Goal: Information Seeking & Learning: Check status

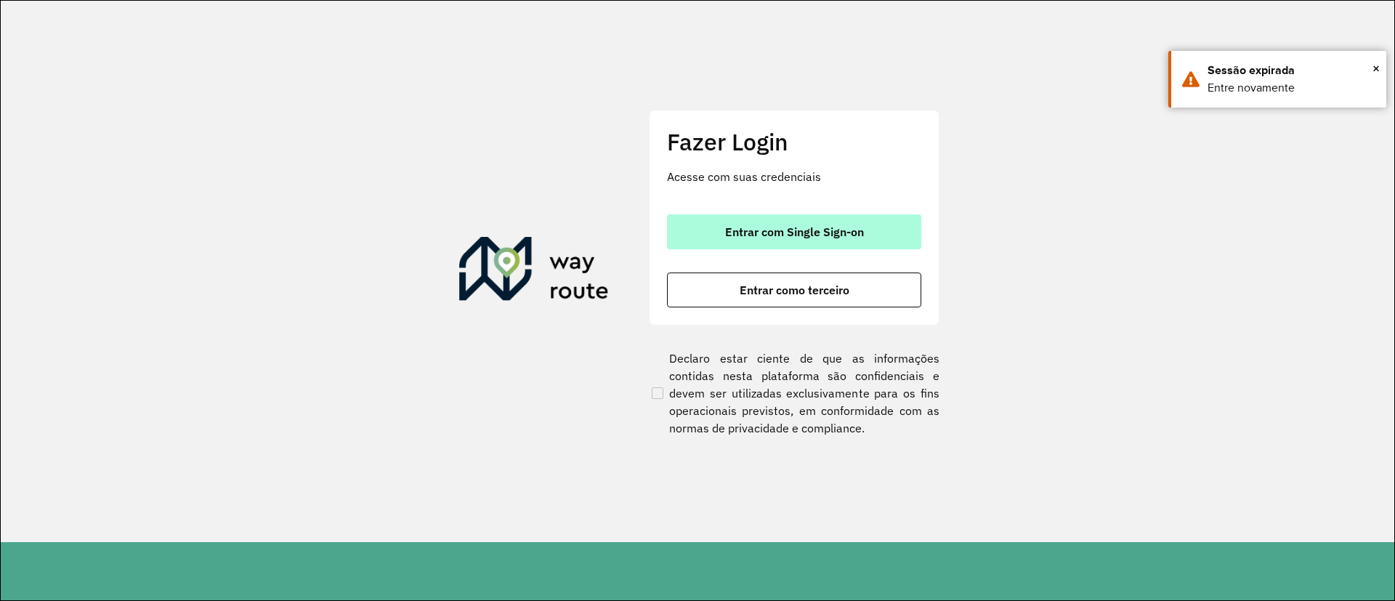
click at [815, 221] on button "Entrar com Single Sign-on" at bounding box center [794, 231] width 254 height 35
click at [753, 226] on span "Entrar com Single Sign-on" at bounding box center [794, 232] width 139 height 12
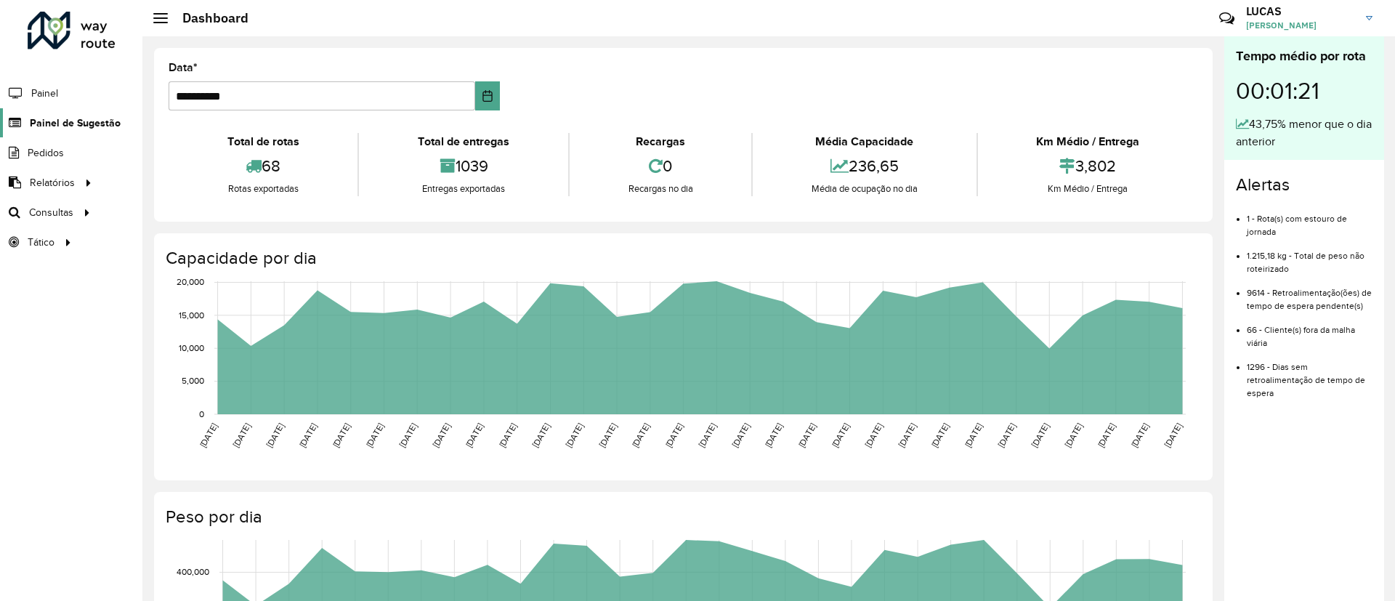
click at [77, 132] on link "Painel de Sugestão" at bounding box center [60, 122] width 121 height 29
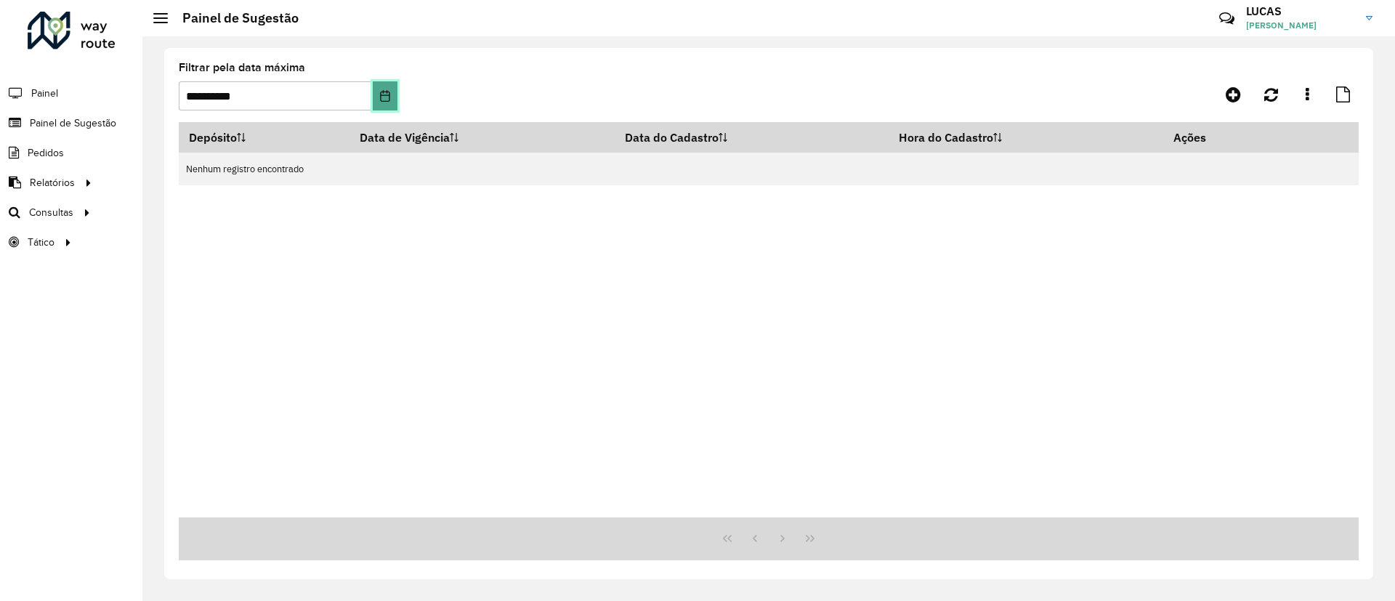
click at [395, 100] on button "Choose Date" at bounding box center [385, 95] width 24 height 29
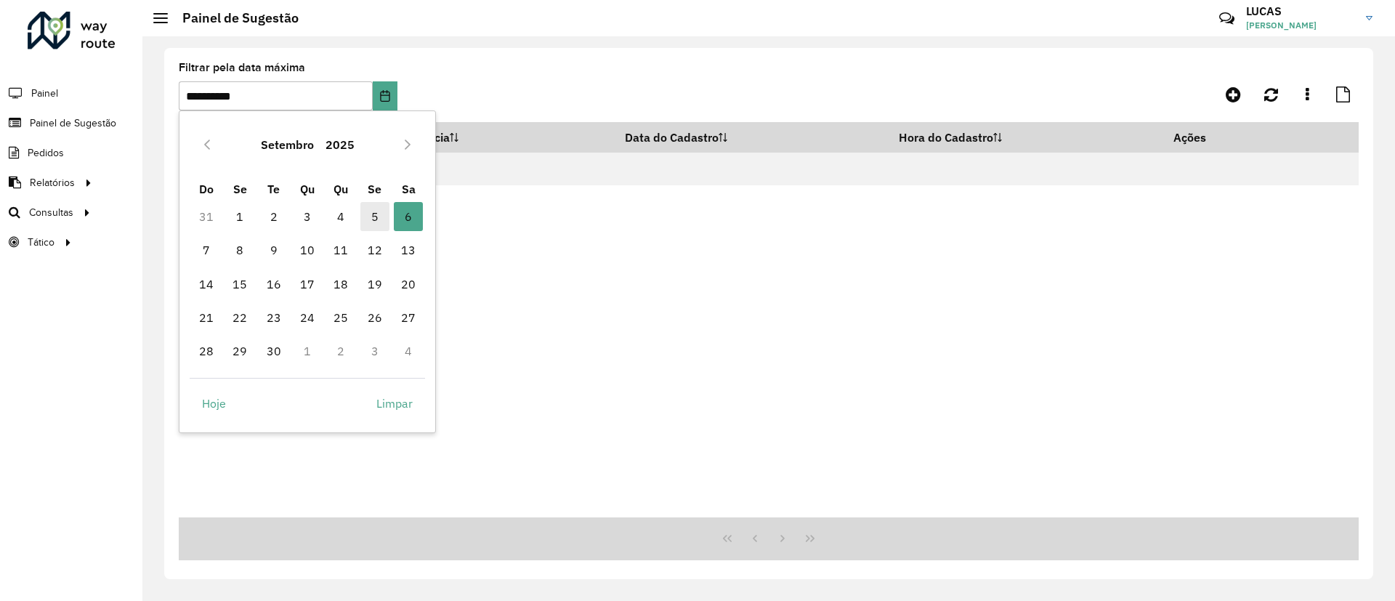
click at [373, 221] on span "5" at bounding box center [374, 216] width 29 height 29
type input "**********"
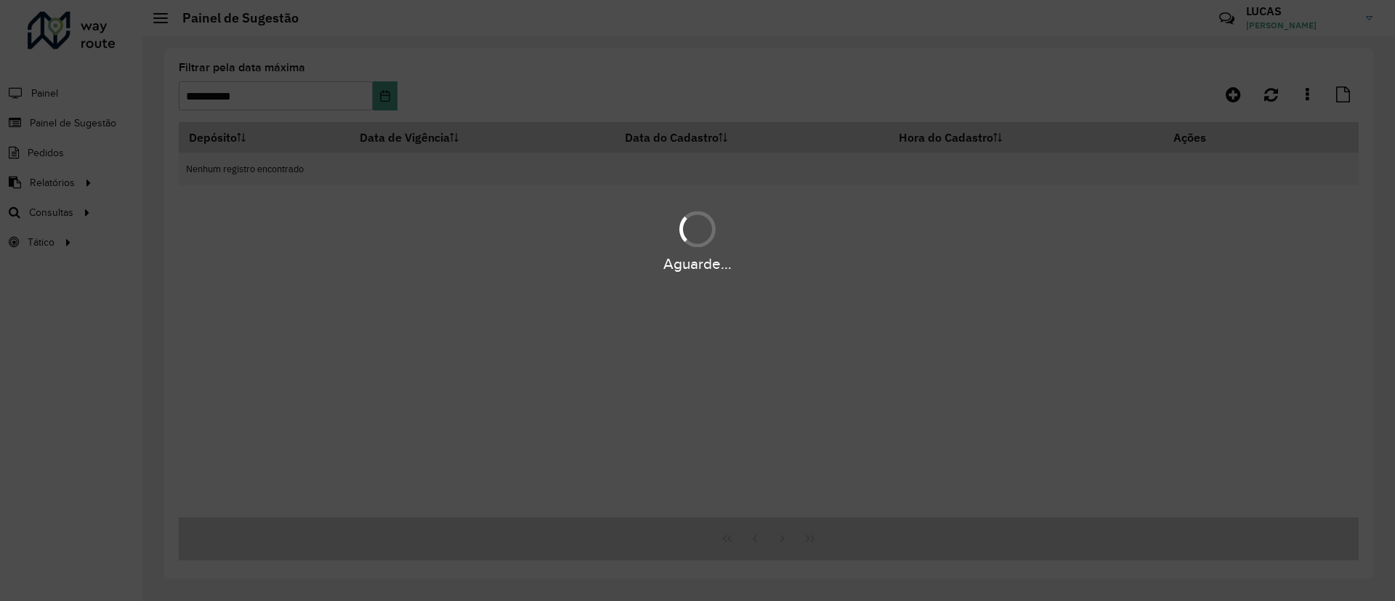
click at [373, 221] on hb-app "**********" at bounding box center [697, 300] width 1395 height 601
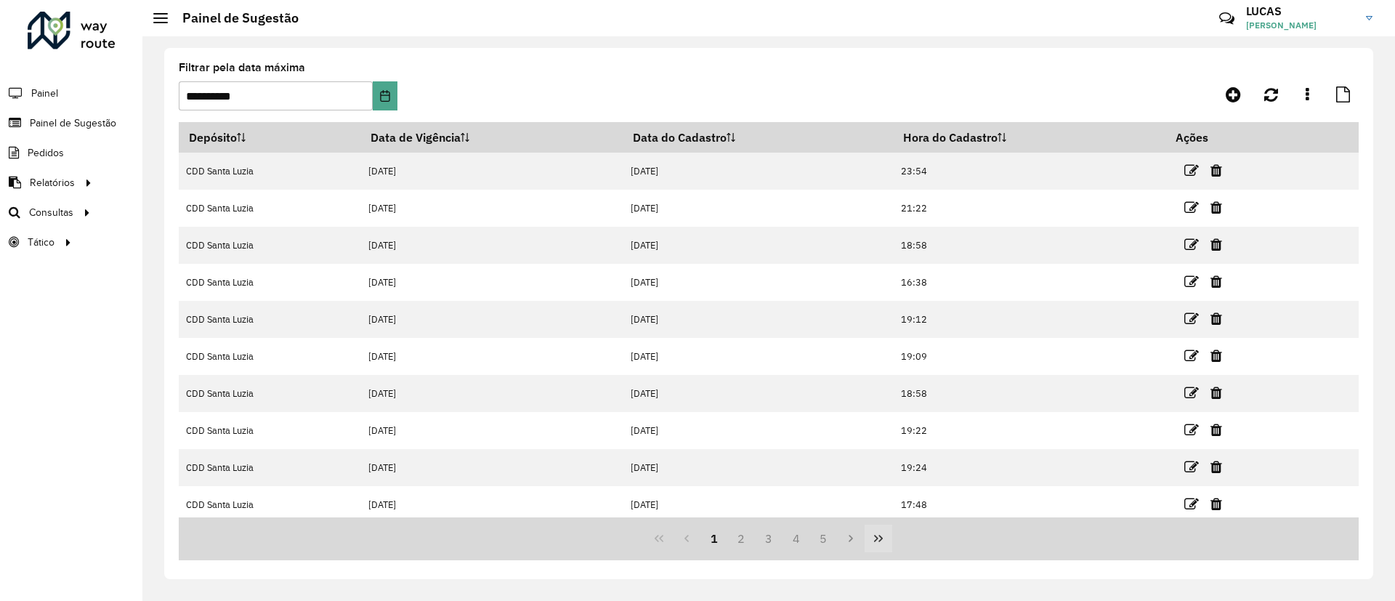
click at [882, 536] on icon "Last Page" at bounding box center [879, 539] width 12 height 12
click at [822, 544] on button "66" at bounding box center [824, 539] width 28 height 28
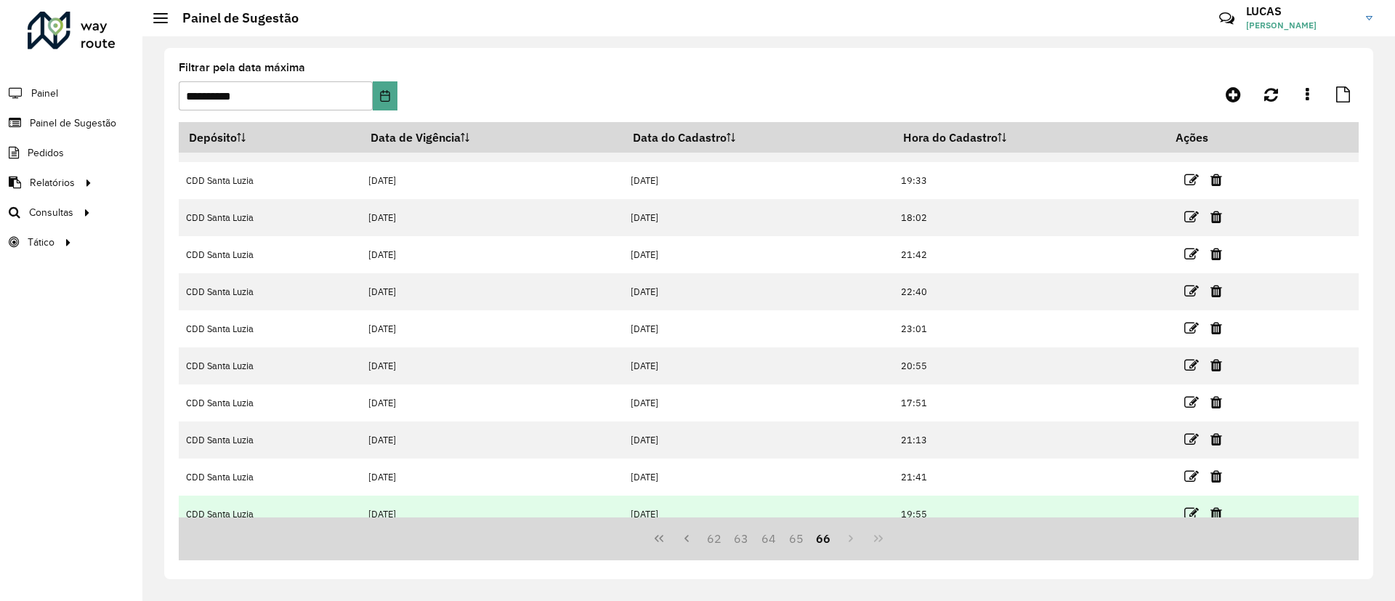
scroll to position [43, 0]
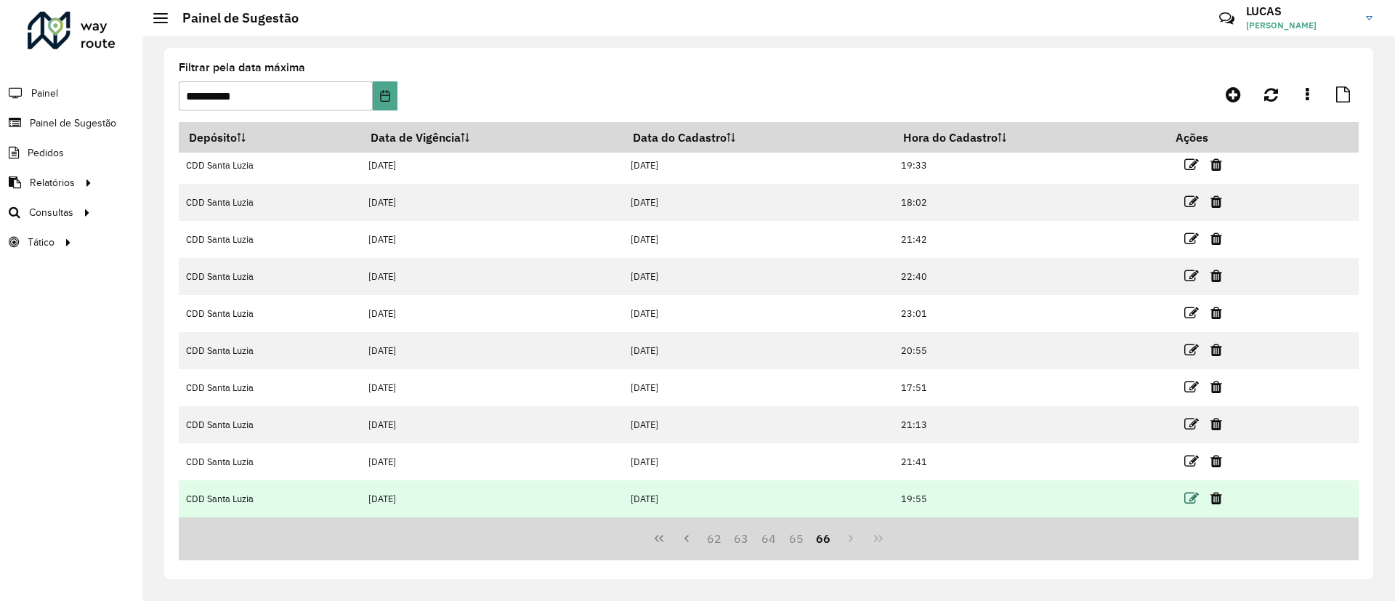
click at [1189, 499] on icon at bounding box center [1192, 498] width 15 height 15
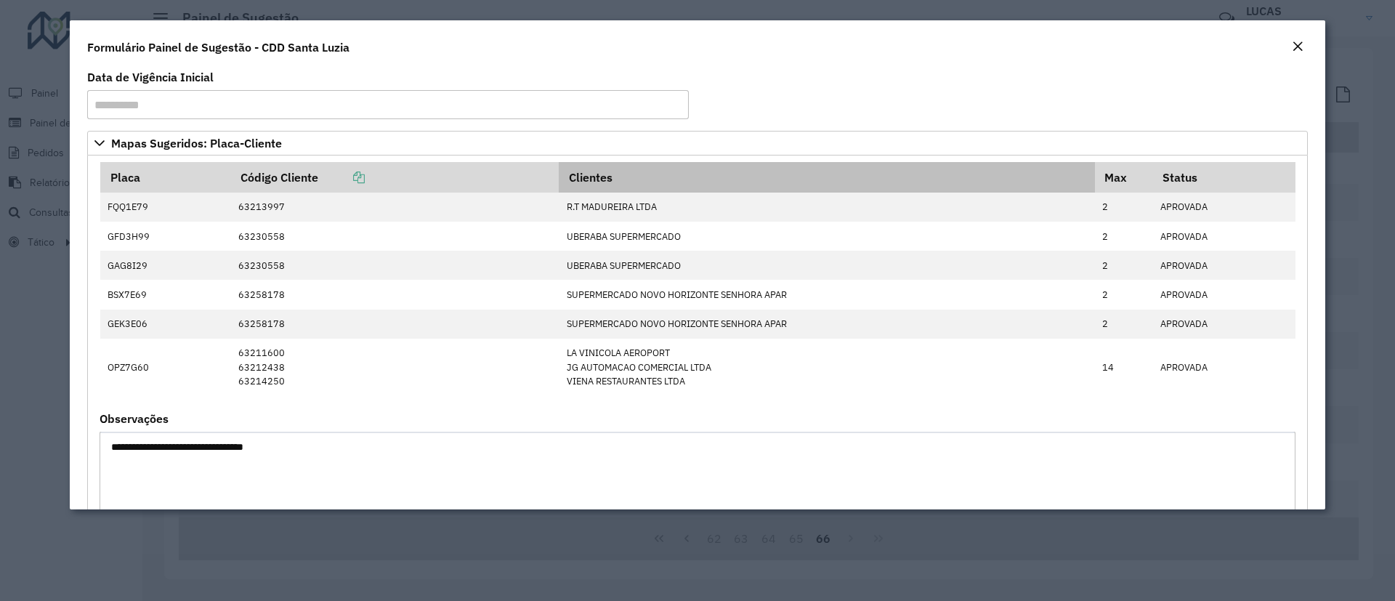
scroll to position [0, 0]
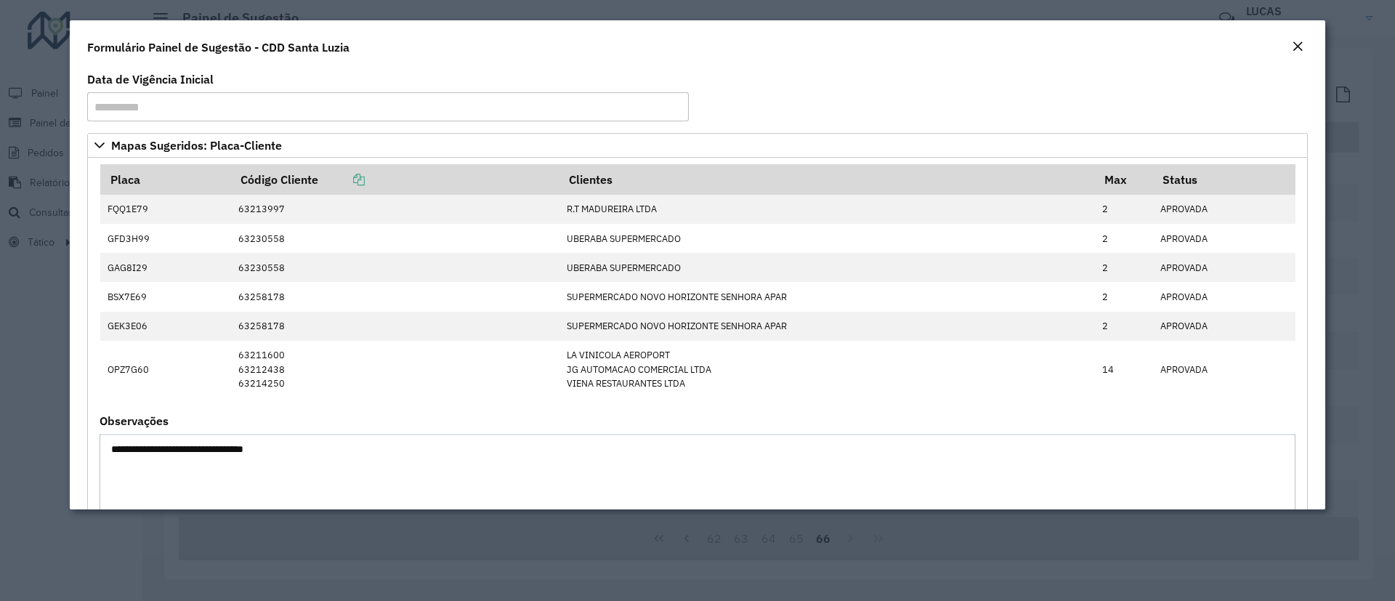
click at [1299, 39] on div "Close" at bounding box center [1298, 47] width 12 height 17
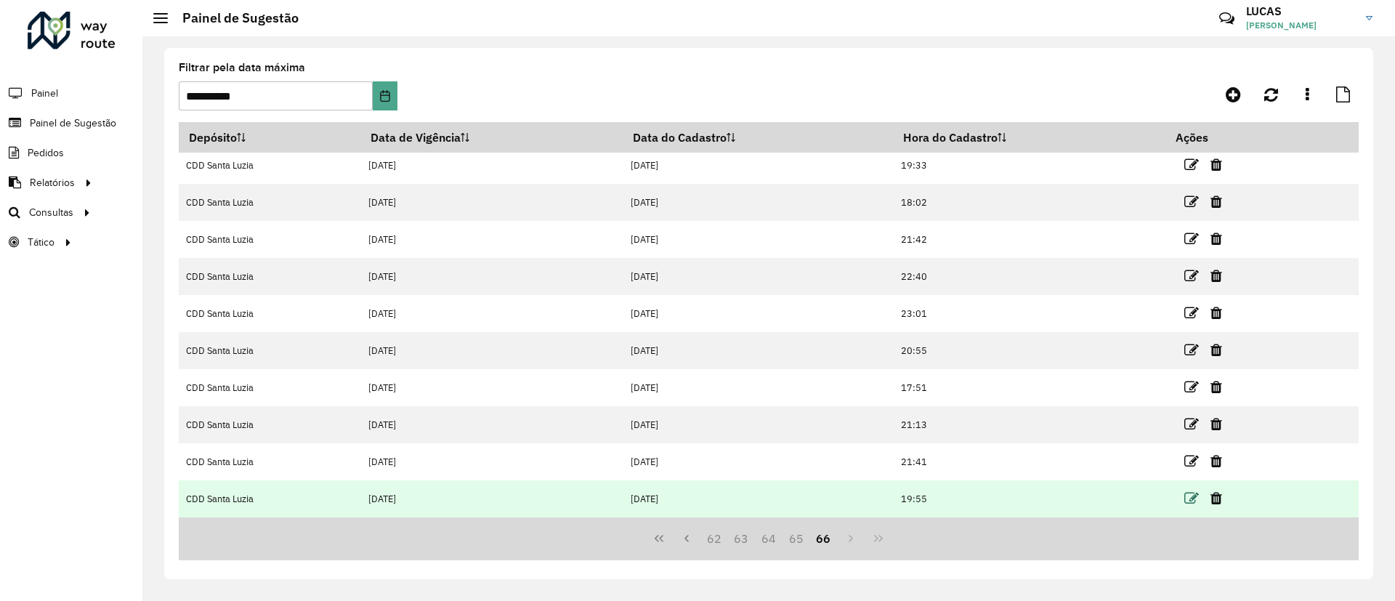
click at [1185, 504] on icon at bounding box center [1192, 498] width 15 height 15
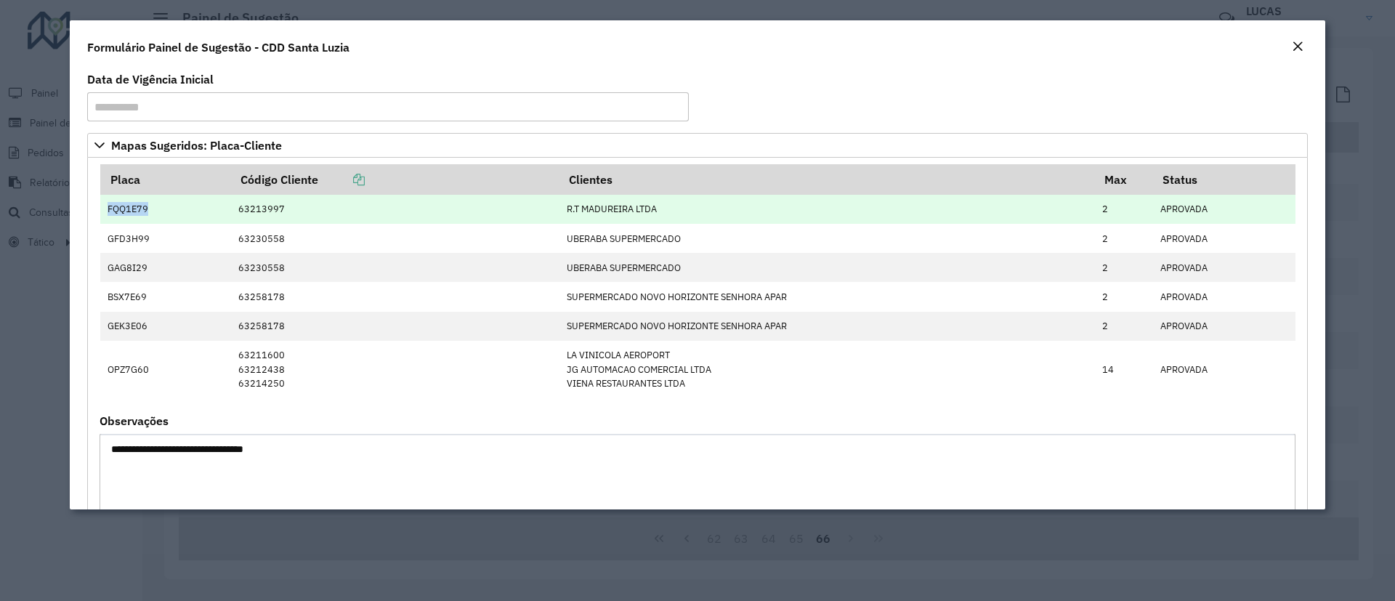
drag, startPoint x: 146, startPoint y: 211, endPoint x: 102, endPoint y: 206, distance: 44.7
click at [102, 206] on td "FQQ1E79" at bounding box center [165, 209] width 131 height 29
click at [265, 210] on td "63213997" at bounding box center [394, 209] width 329 height 29
drag, startPoint x: 166, startPoint y: 209, endPoint x: 107, endPoint y: 208, distance: 59.6
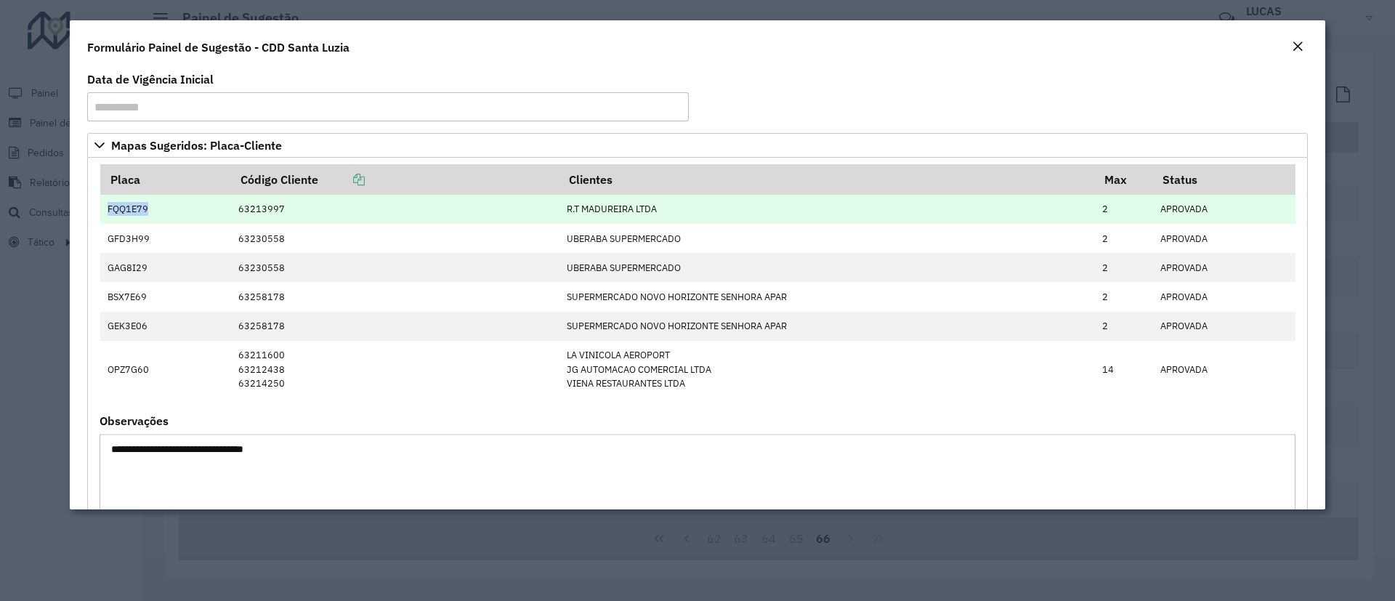
click at [107, 208] on td "FQQ1E79" at bounding box center [165, 209] width 131 height 29
copy td "FQQ1E79"
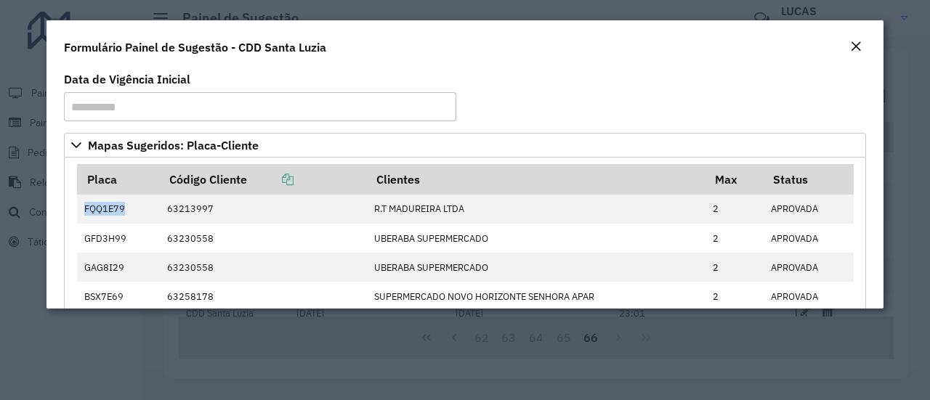
scroll to position [43, 0]
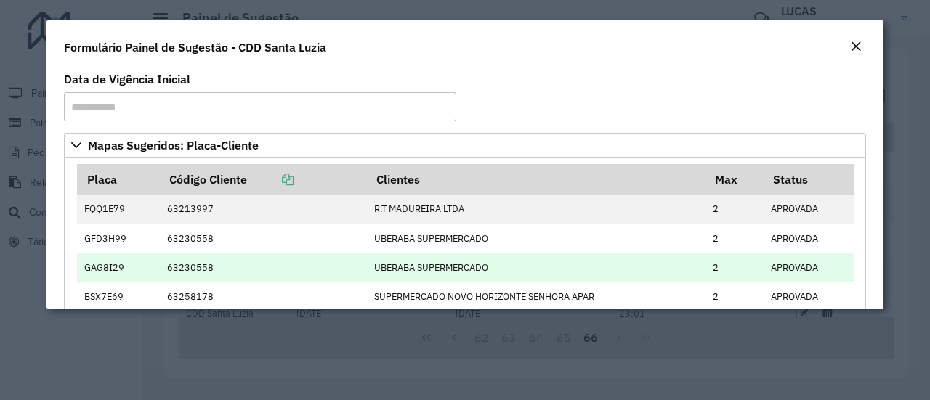
click at [190, 278] on td "63230558" at bounding box center [262, 267] width 207 height 29
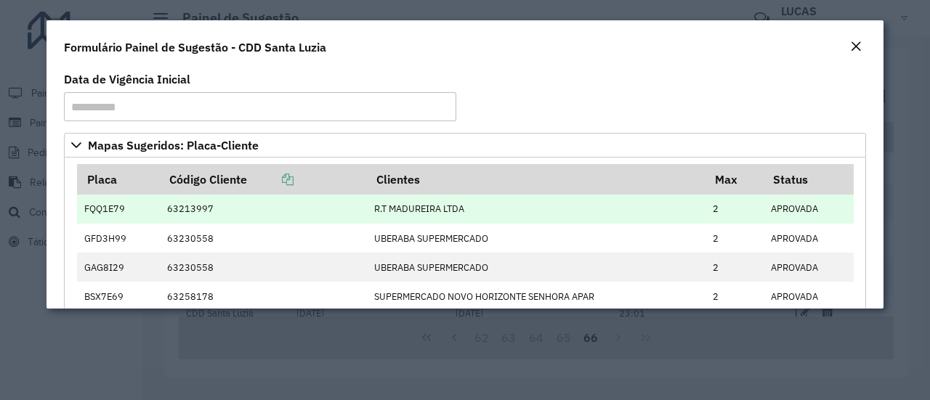
scroll to position [73, 0]
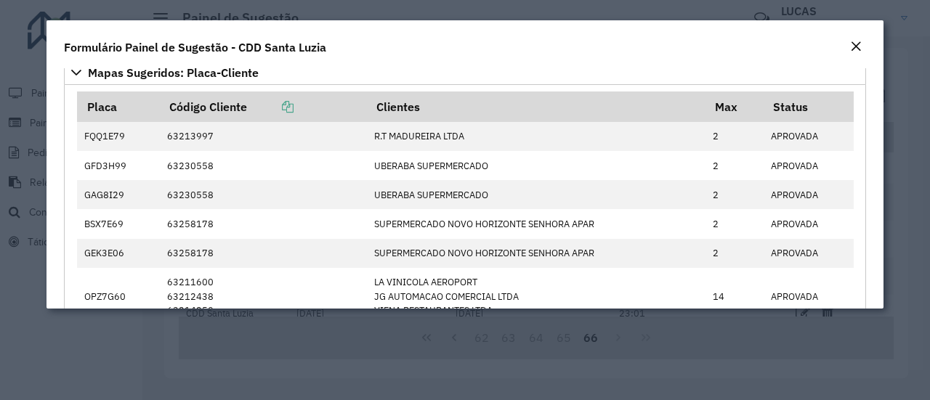
click at [861, 46] on em "Close" at bounding box center [856, 47] width 12 height 12
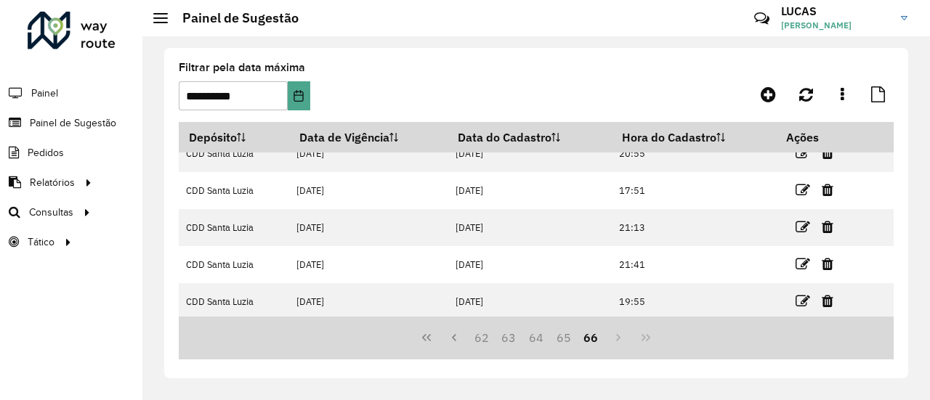
click at [476, 35] on hb-header "Painel de Sugestão Críticas? Dúvidas? Elogios? Sugestões? Entre em contato cono…" at bounding box center [536, 18] width 788 height 36
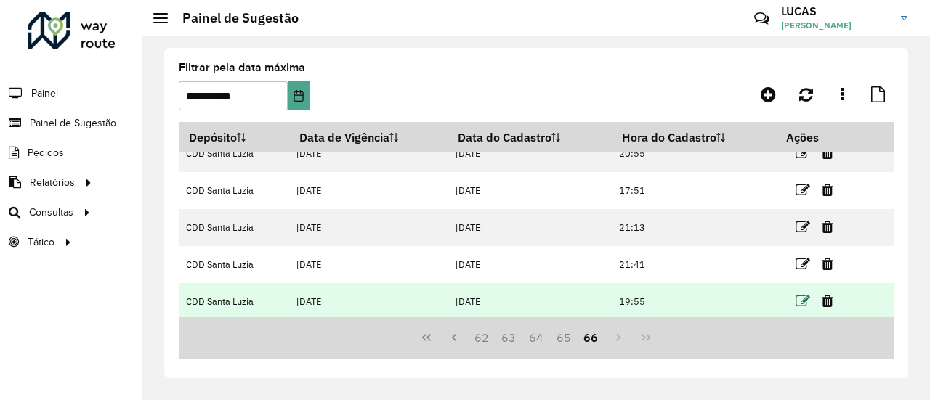
click at [801, 294] on icon at bounding box center [803, 301] width 15 height 15
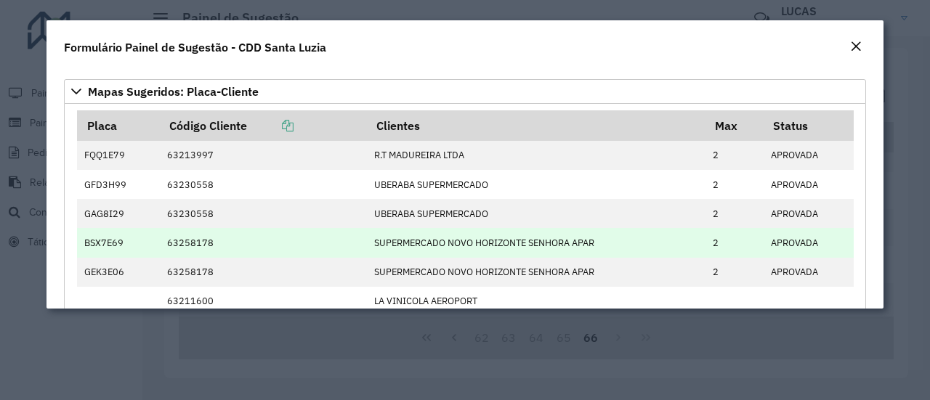
scroll to position [73, 0]
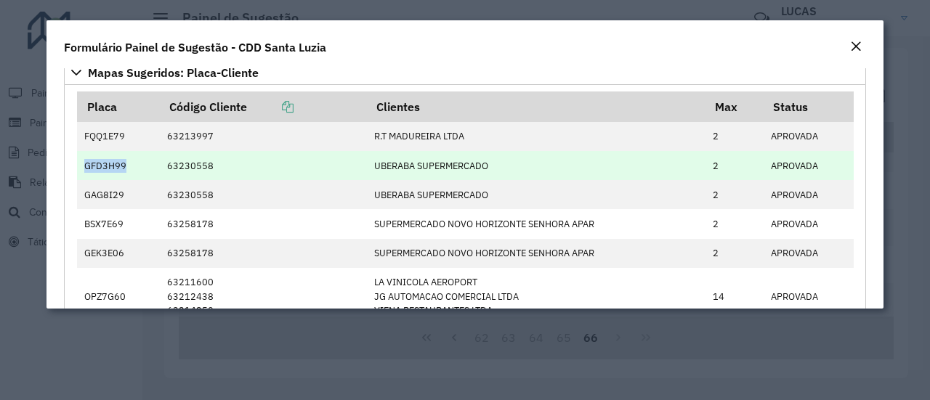
drag, startPoint x: 124, startPoint y: 165, endPoint x: 77, endPoint y: 166, distance: 46.5
click at [77, 166] on td "GFD3H99" at bounding box center [118, 165] width 83 height 29
drag, startPoint x: 125, startPoint y: 165, endPoint x: 84, endPoint y: 163, distance: 40.8
click at [84, 163] on td "GFD3H99" at bounding box center [118, 165] width 83 height 29
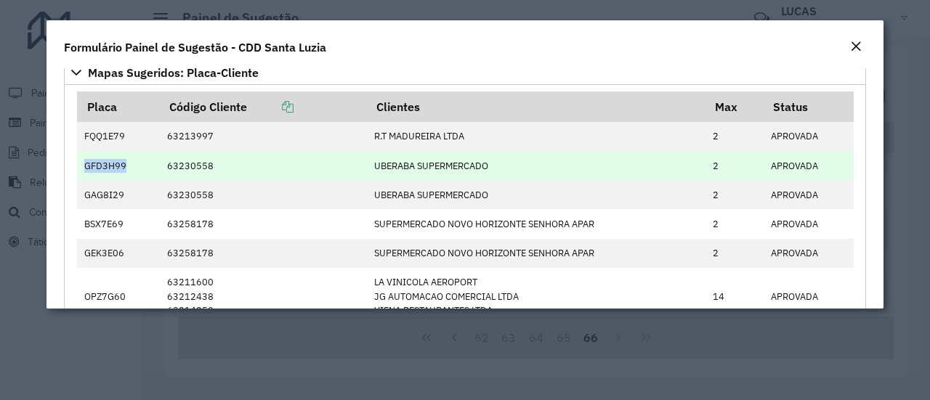
copy td "GFD3H99"
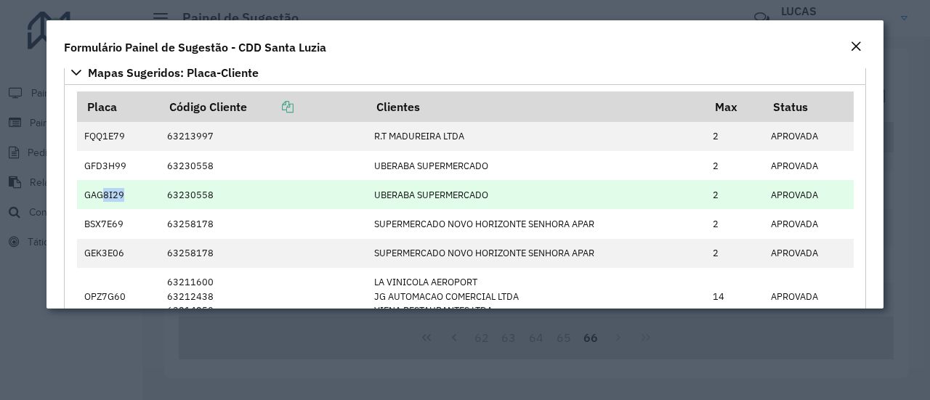
drag, startPoint x: 122, startPoint y: 193, endPoint x: 92, endPoint y: 193, distance: 30.5
click at [97, 193] on td "GAG8I29" at bounding box center [118, 194] width 83 height 29
click at [87, 191] on td "GAG8I29" at bounding box center [118, 194] width 83 height 29
